Goal: Ask a question

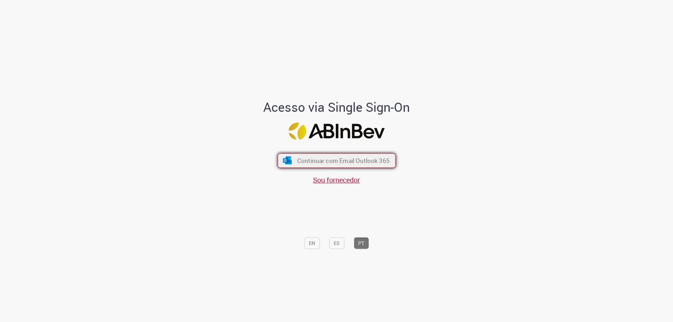
click at [323, 156] on button "Continuar com Email Outlook 365" at bounding box center [337, 160] width 118 height 15
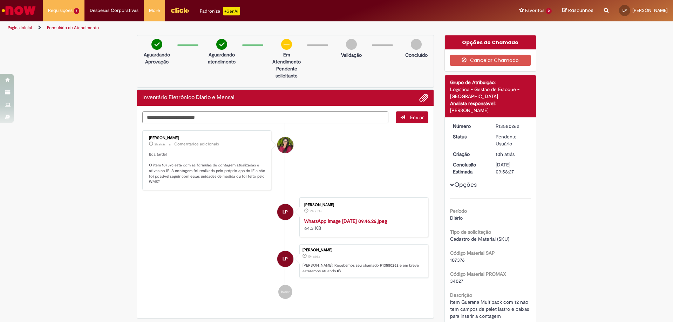
click at [214, 115] on textarea "Digite sua mensagem aqui..." at bounding box center [265, 117] width 246 height 12
type textarea "**********"
click at [396, 111] on button "Enviar" at bounding box center [412, 117] width 33 height 12
